Goal: Check status: Check status

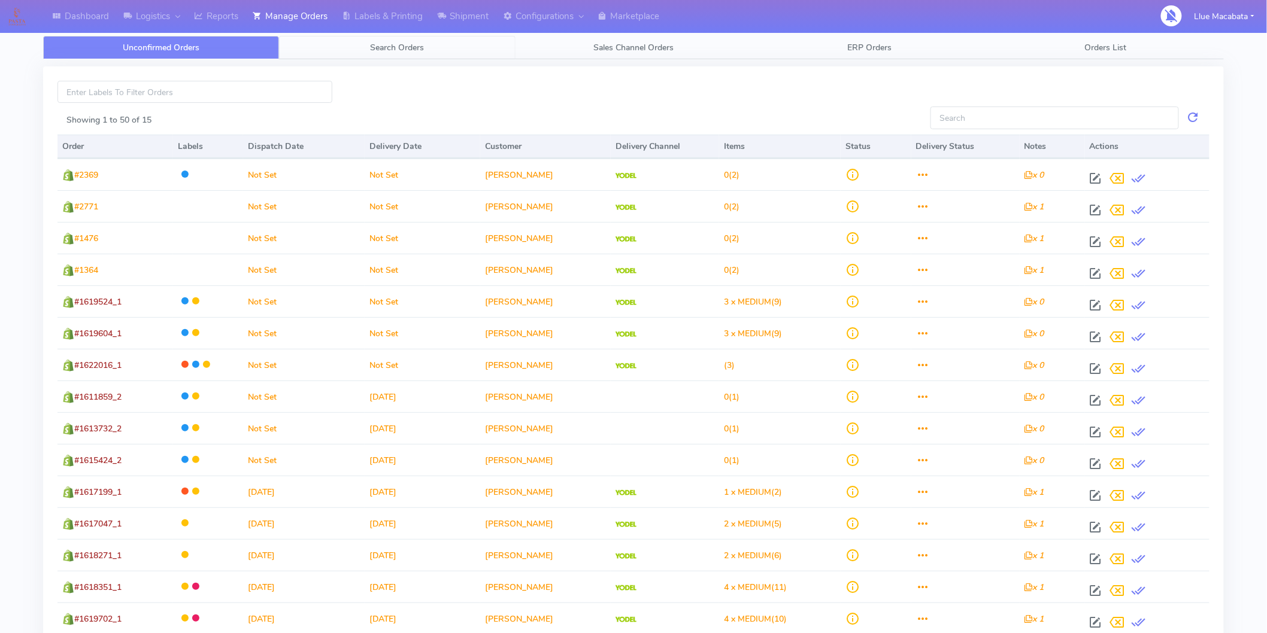
click at [411, 42] on span "Search Orders" at bounding box center [398, 47] width 54 height 11
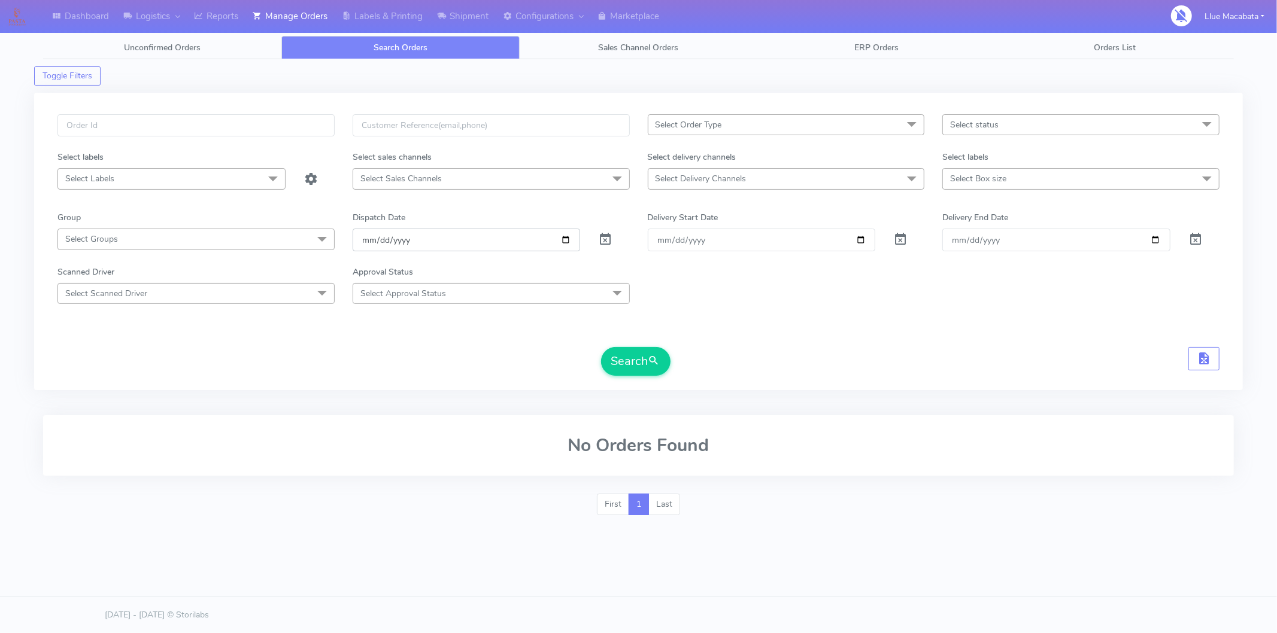
click at [366, 241] on input "[DATE]" at bounding box center [467, 240] width 228 height 22
click at [383, 238] on input "date" at bounding box center [467, 240] width 228 height 22
click at [398, 238] on input "date" at bounding box center [467, 240] width 228 height 22
click at [163, 129] on input "text" at bounding box center [195, 125] width 277 height 22
paste input "1619307"
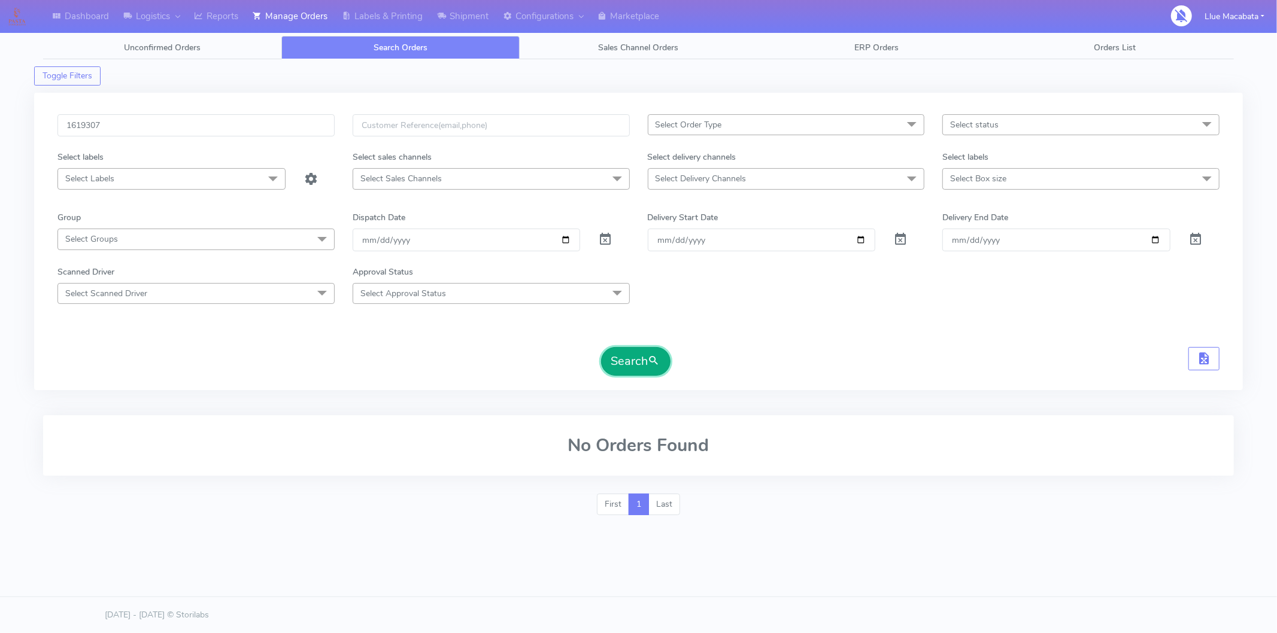
click at [621, 366] on button "Search" at bounding box center [635, 361] width 69 height 29
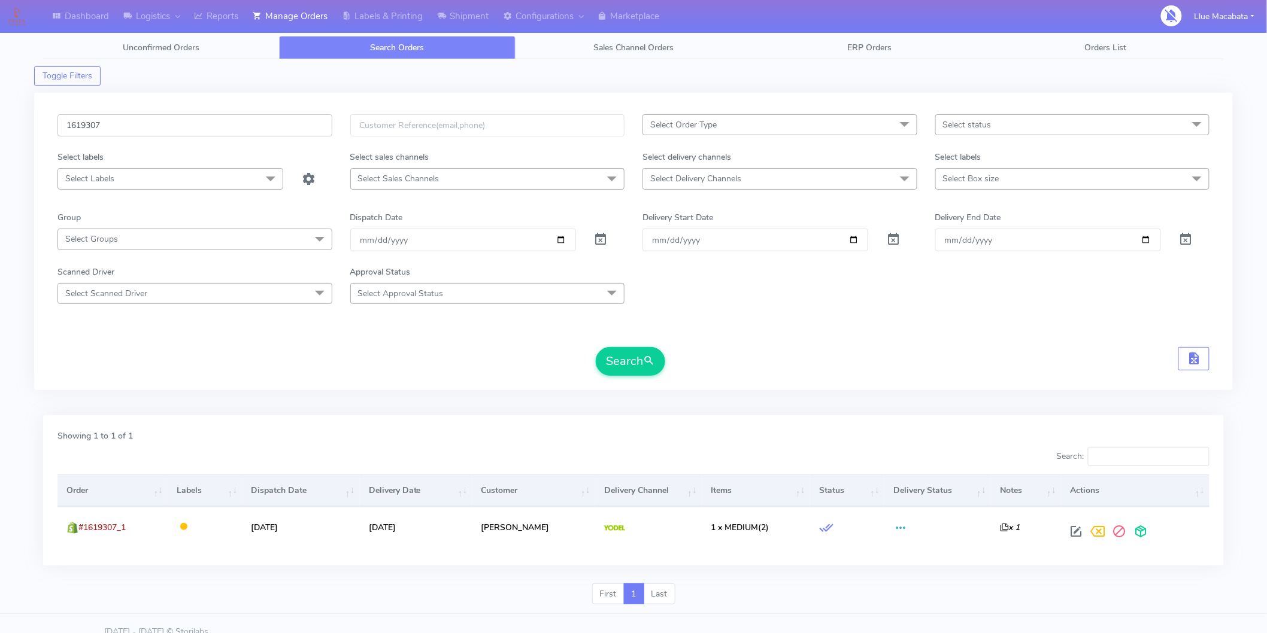
click at [154, 127] on input "1619307" at bounding box center [194, 125] width 275 height 22
paste input "740"
type input "1619740"
drag, startPoint x: 642, startPoint y: 361, endPoint x: 633, endPoint y: 364, distance: 9.5
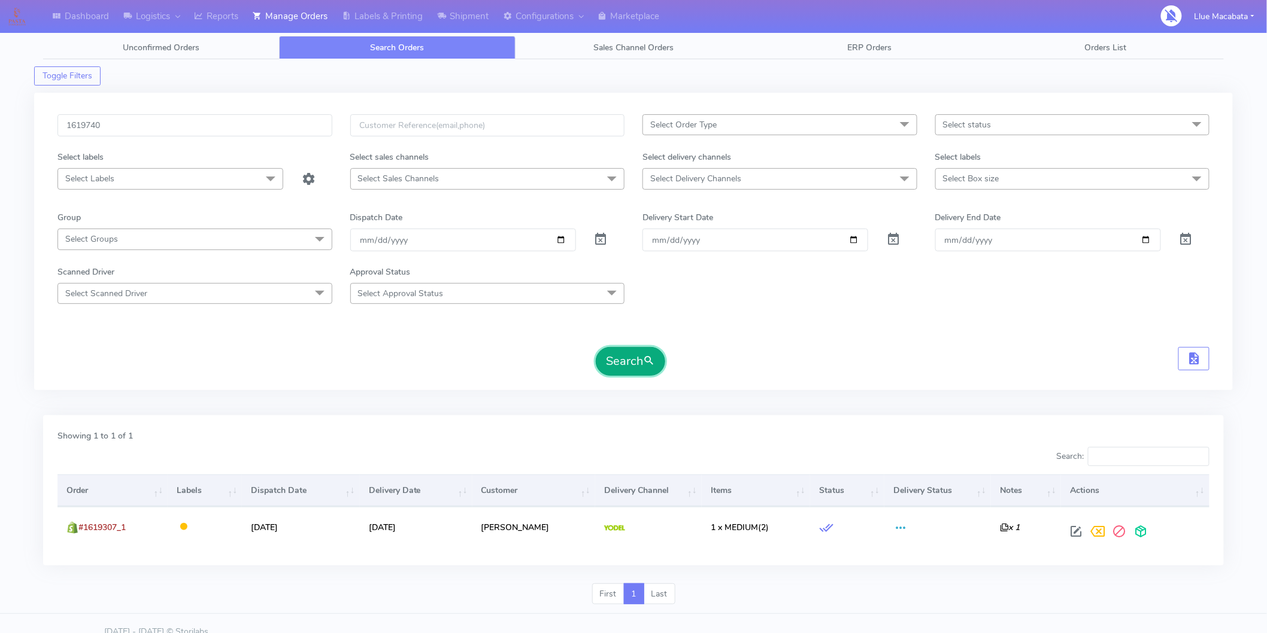
click at [642, 361] on button "Search" at bounding box center [630, 361] width 69 height 29
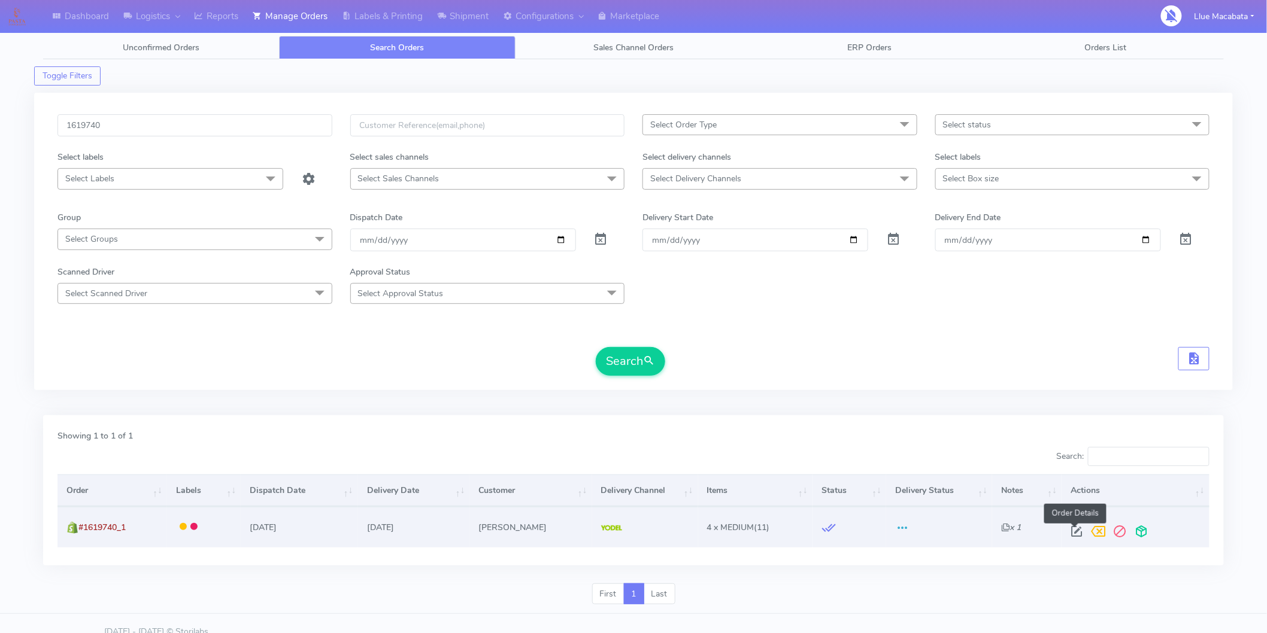
click at [1073, 533] on span at bounding box center [1077, 534] width 22 height 11
select select "5"
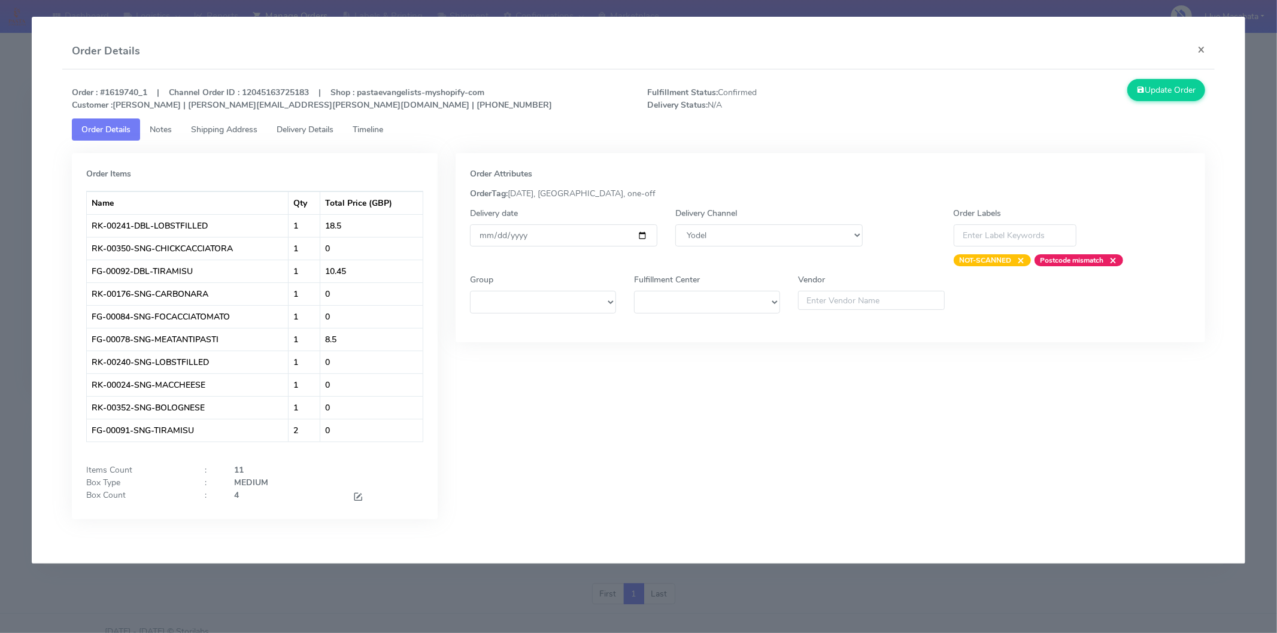
click at [377, 136] on link "Timeline" at bounding box center [368, 130] width 50 height 22
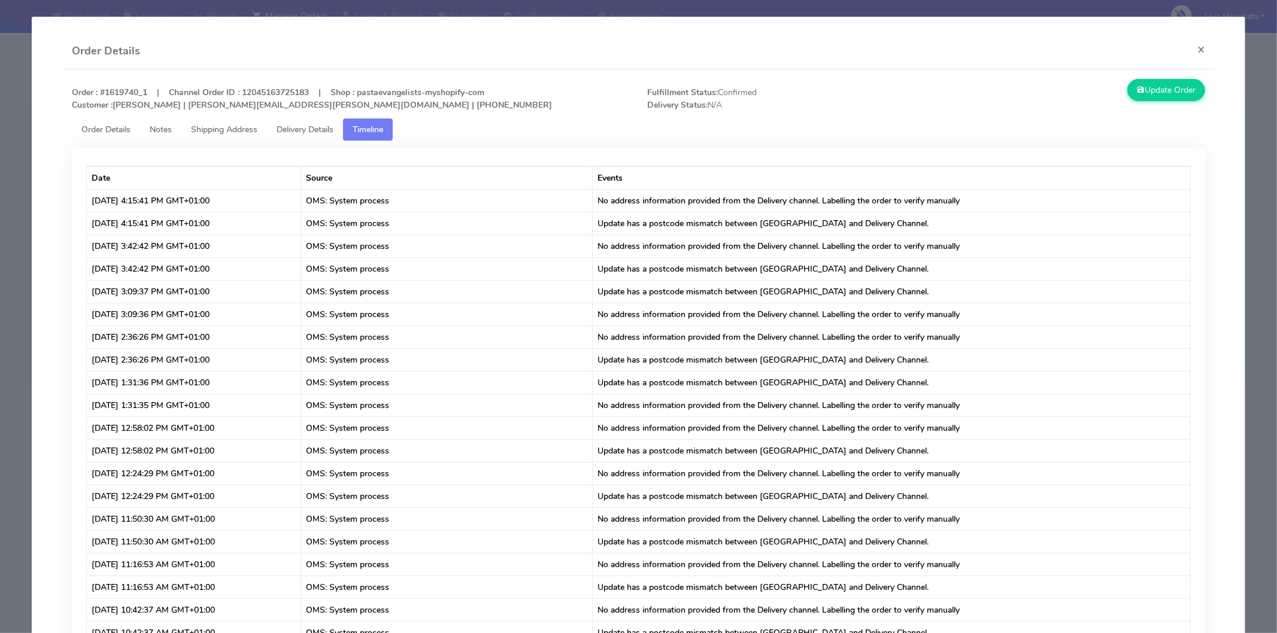
click at [333, 126] on span "Delivery Details" at bounding box center [305, 129] width 57 height 11
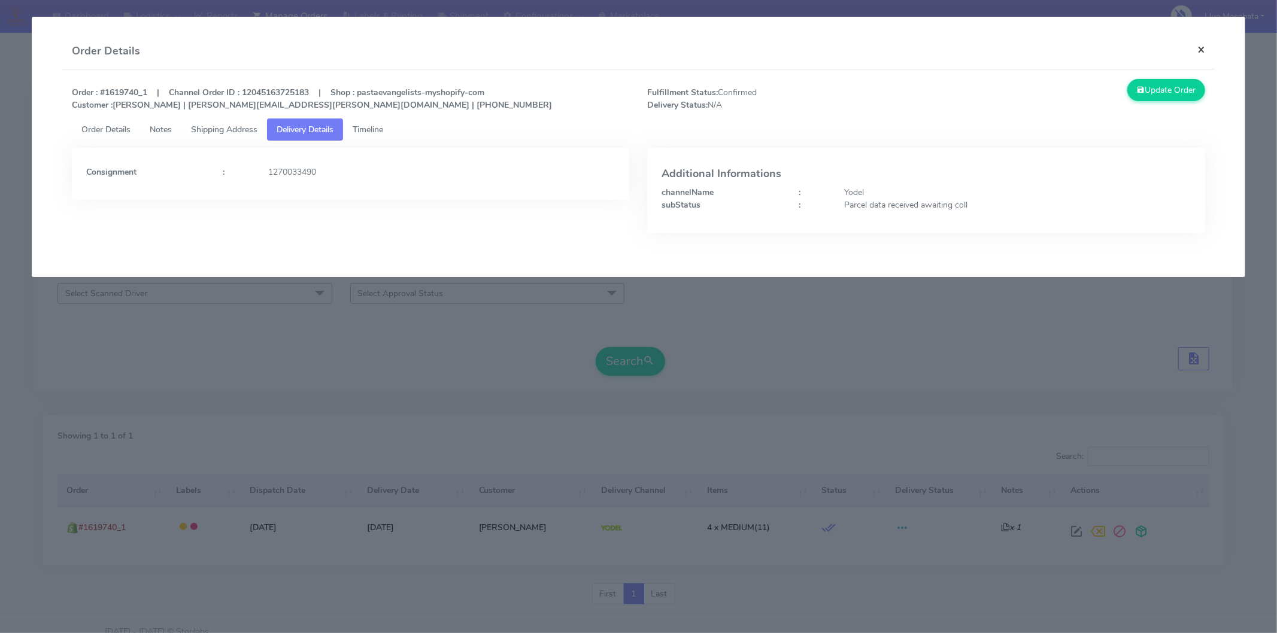
click at [1197, 50] on button "×" at bounding box center [1201, 50] width 27 height 32
